Goal: Find specific page/section: Find specific page/section

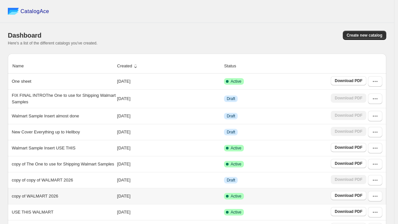
scroll to position [65, 0]
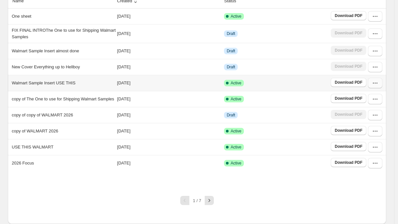
click at [378, 85] on icon "button" at bounding box center [375, 83] width 7 height 7
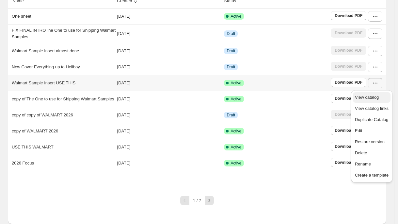
click at [364, 98] on span "View catalog" at bounding box center [367, 97] width 24 height 5
click at [346, 204] on div "1 / 7" at bounding box center [195, 197] width 384 height 14
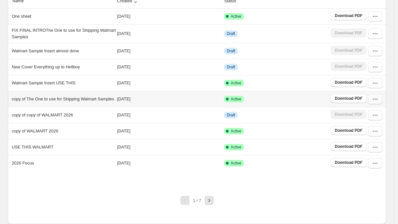
click at [381, 104] on button "button" at bounding box center [375, 99] width 14 height 10
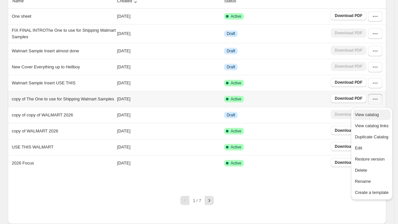
click at [367, 116] on span "View catalog" at bounding box center [367, 114] width 24 height 5
